Goal: Information Seeking & Learning: Learn about a topic

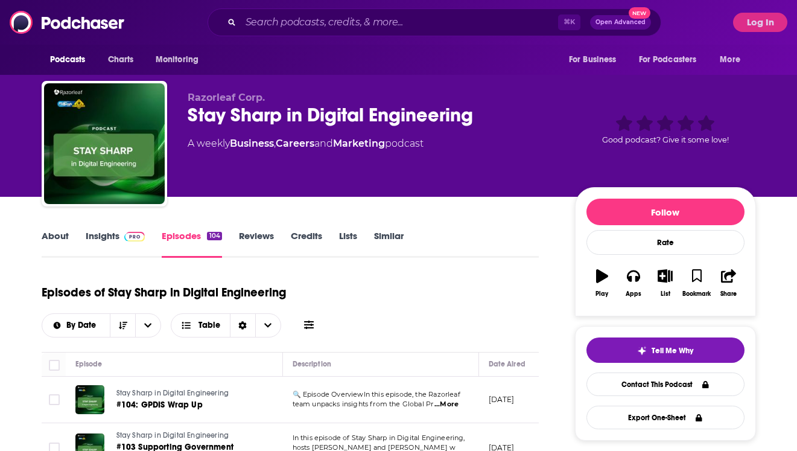
click at [122, 246] on link "Insights" at bounding box center [116, 244] width 60 height 28
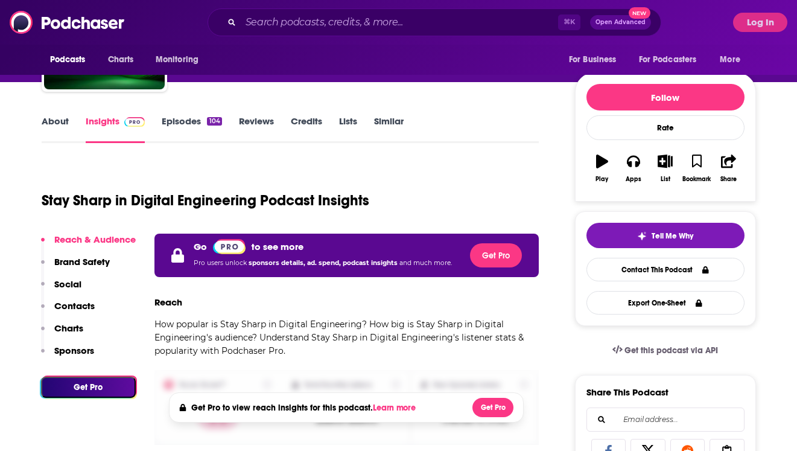
scroll to position [142, 0]
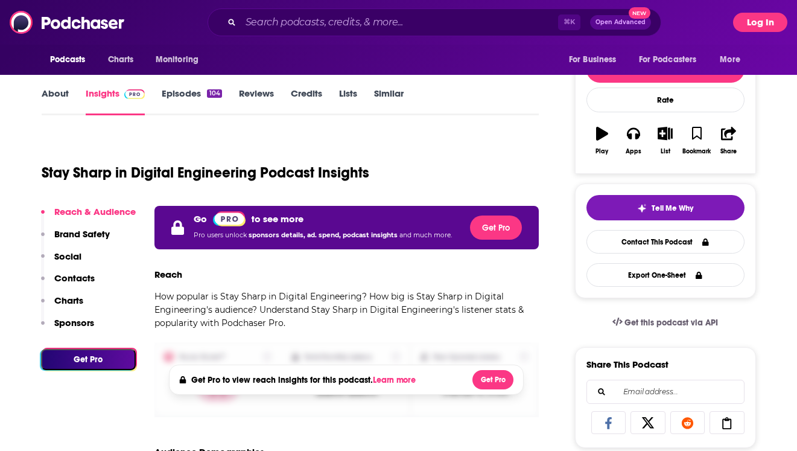
click at [756, 28] on button "Log In" at bounding box center [760, 22] width 54 height 19
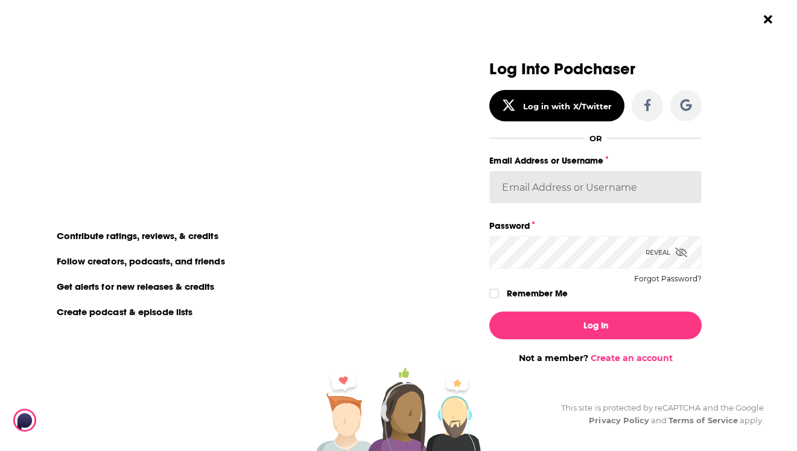
click at [606, 202] on input "Email Address or Username" at bounding box center [595, 187] width 212 height 33
type input "[EMAIL_ADDRESS][DOMAIN_NAME]"
click at [586, 341] on div "Log In Not a member? Create an account" at bounding box center [595, 333] width 212 height 62
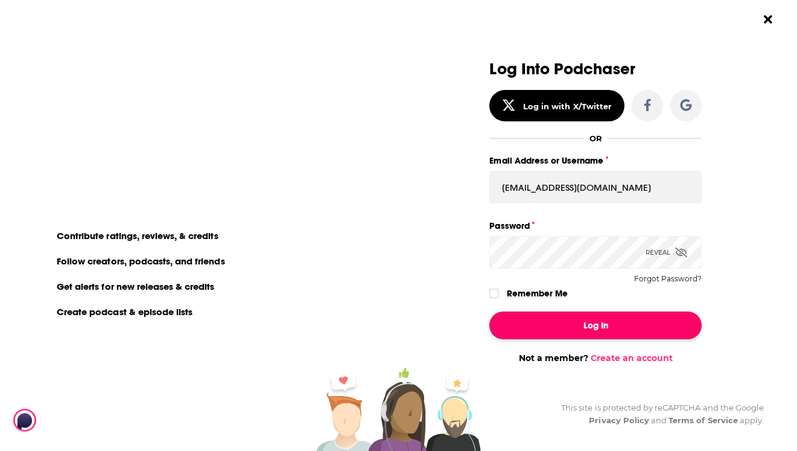
click at [586, 325] on button "Log In" at bounding box center [595, 325] width 212 height 28
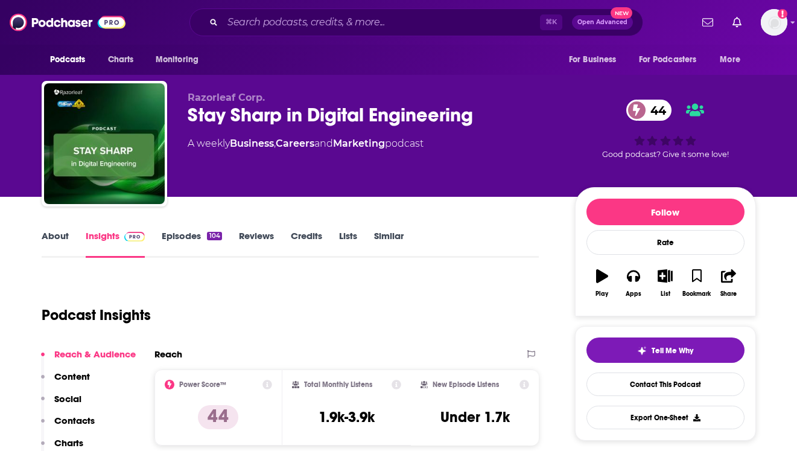
scroll to position [142, 0]
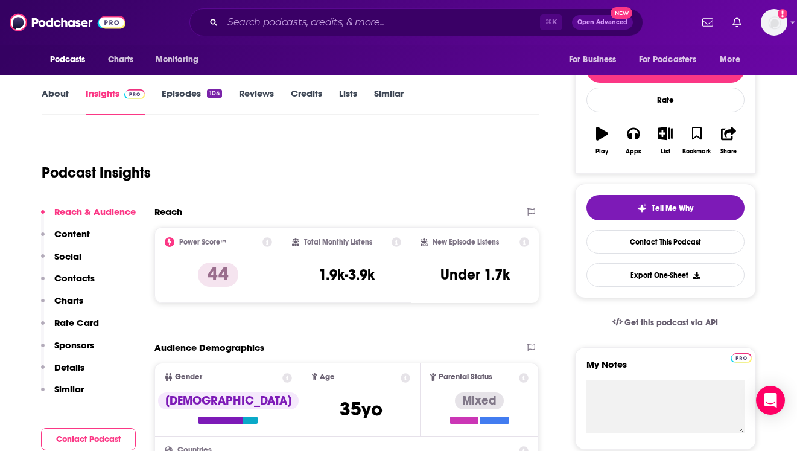
click at [426, 151] on div "Podcast Insights" at bounding box center [286, 166] width 488 height 62
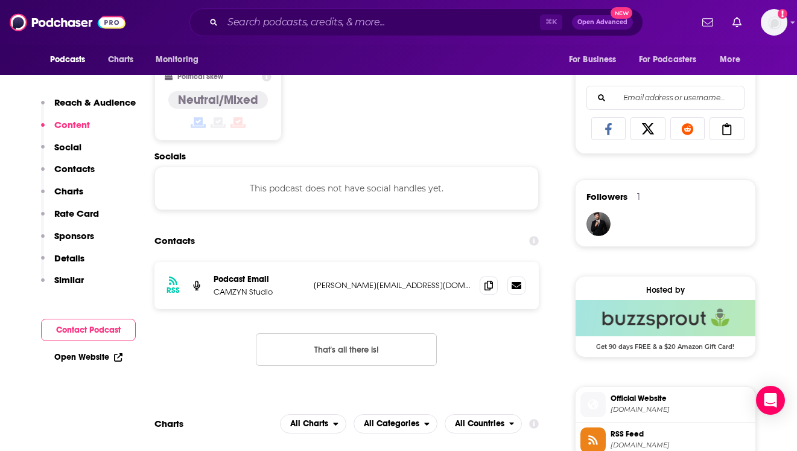
scroll to position [751, 0]
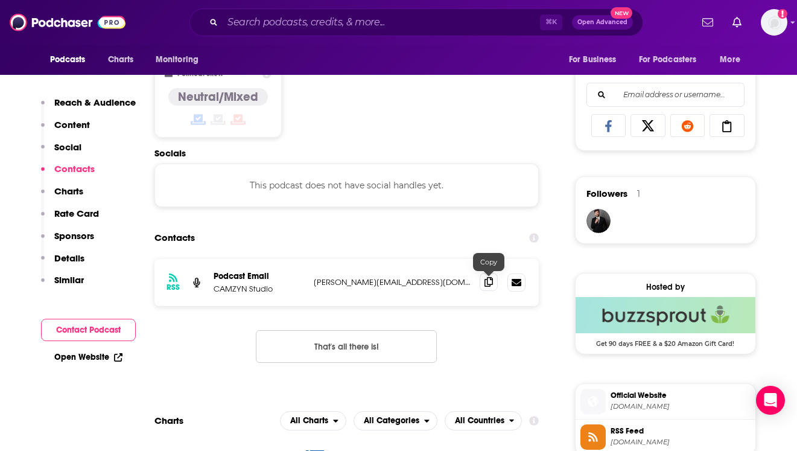
click at [493, 283] on span at bounding box center [489, 282] width 18 height 18
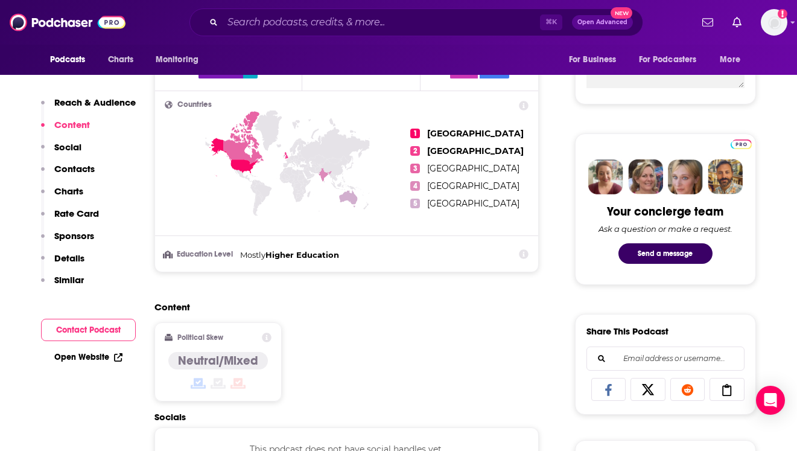
scroll to position [439, 0]
